Goal: Information Seeking & Learning: Find specific page/section

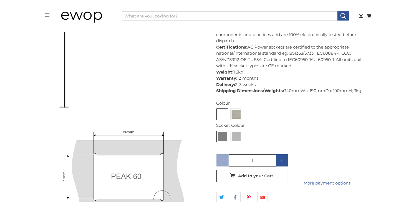
scroll to position [1083, 0]
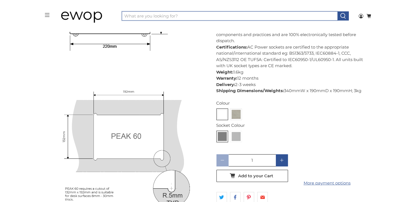
click at [191, 16] on input "What are you looking for?" at bounding box center [230, 15] width 216 height 9
paste input "Schuko"
type input "Schuko"
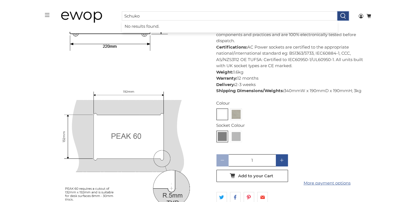
click at [343, 15] on icon at bounding box center [343, 16] width 6 height 6
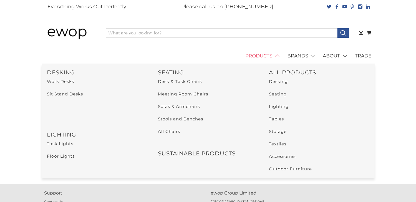
click at [250, 53] on link "PRODUCTS" at bounding box center [263, 56] width 42 height 16
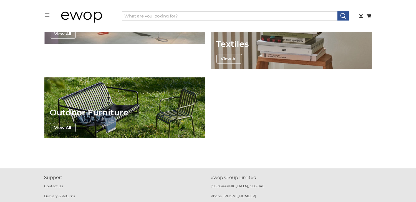
scroll to position [418, 0]
